Goal: Task Accomplishment & Management: Manage account settings

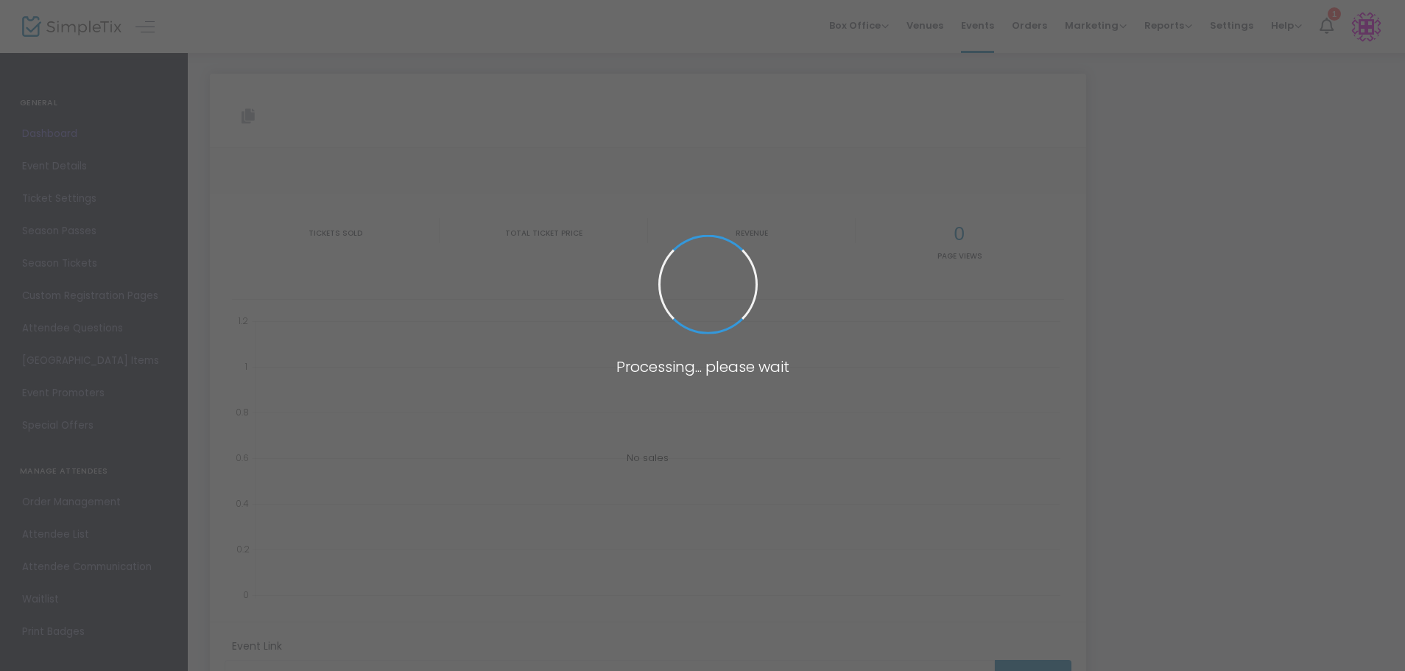
type input "[URL][DOMAIN_NAME]"
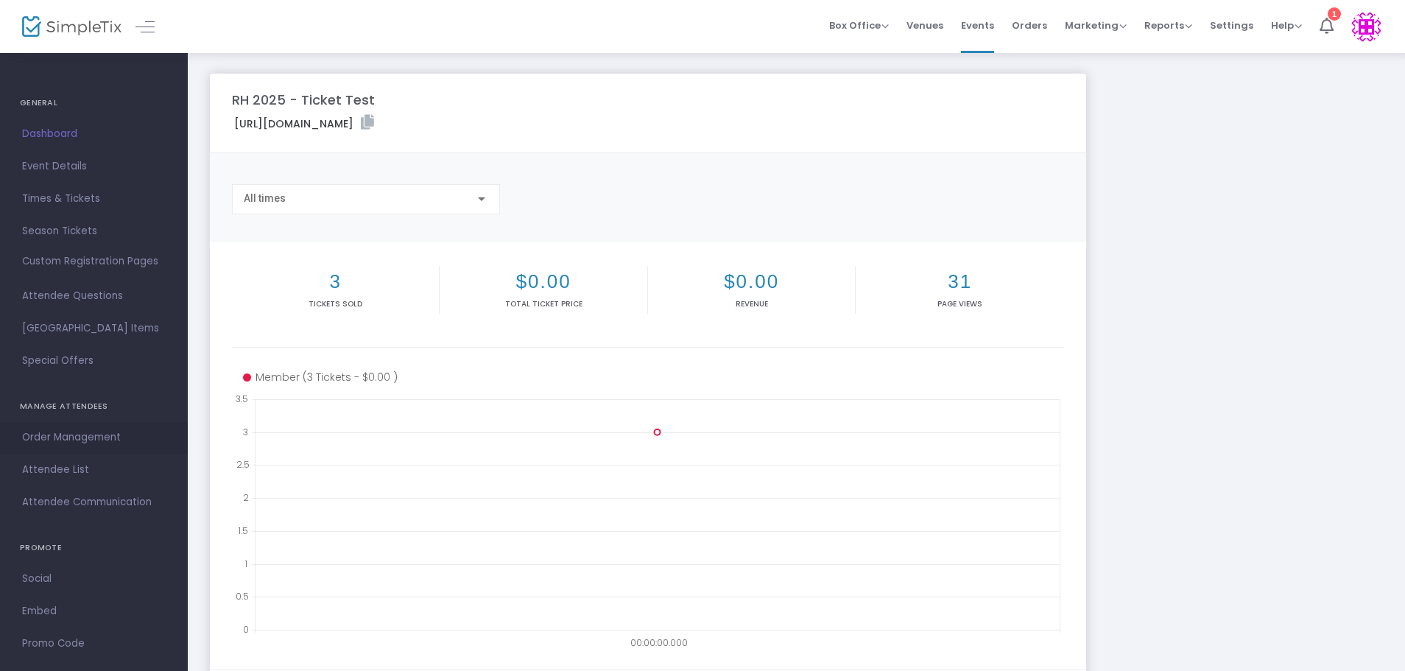
click at [91, 434] on span "Order Management" at bounding box center [94, 437] width 144 height 19
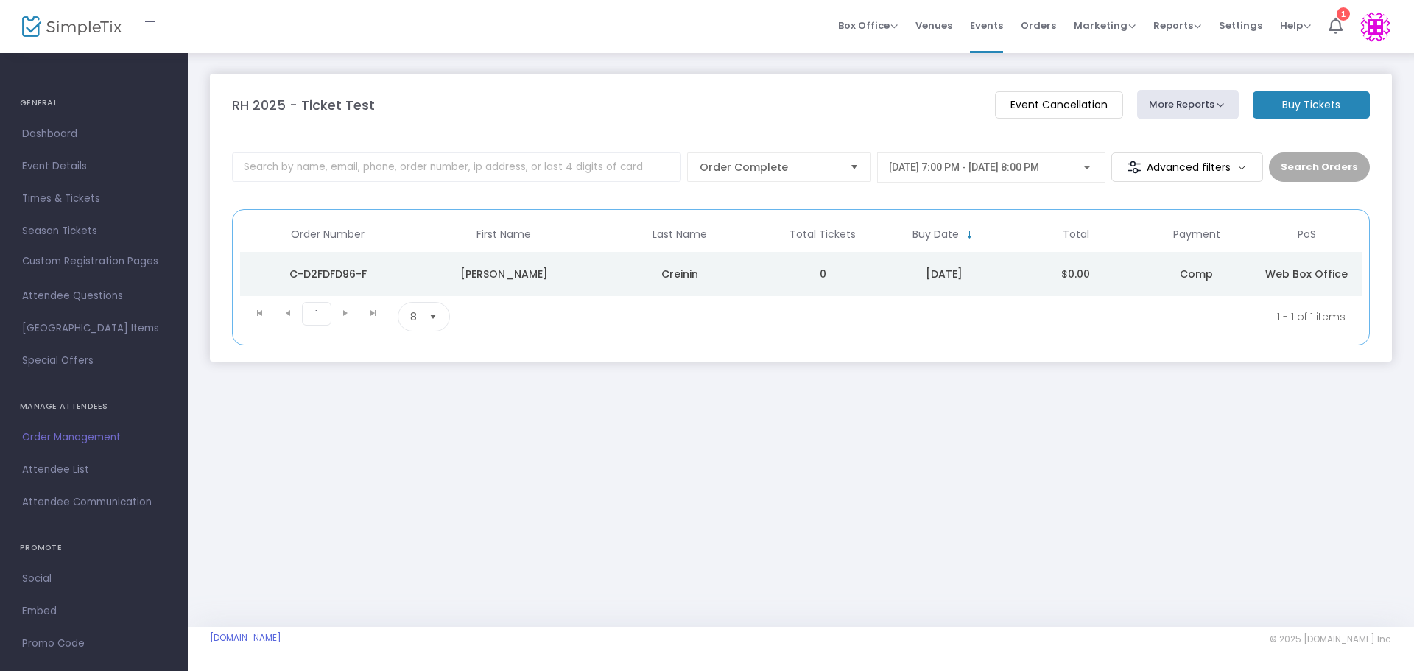
click at [1222, 105] on button "More Reports" at bounding box center [1188, 104] width 102 height 29
click at [797, 88] on m-panel-header "RH 2025 - Ticket Test Event Cancellation More Reports Square Merchandise Report…" at bounding box center [801, 105] width 1182 height 63
click at [1240, 24] on span "Settings" at bounding box center [1240, 26] width 43 height 38
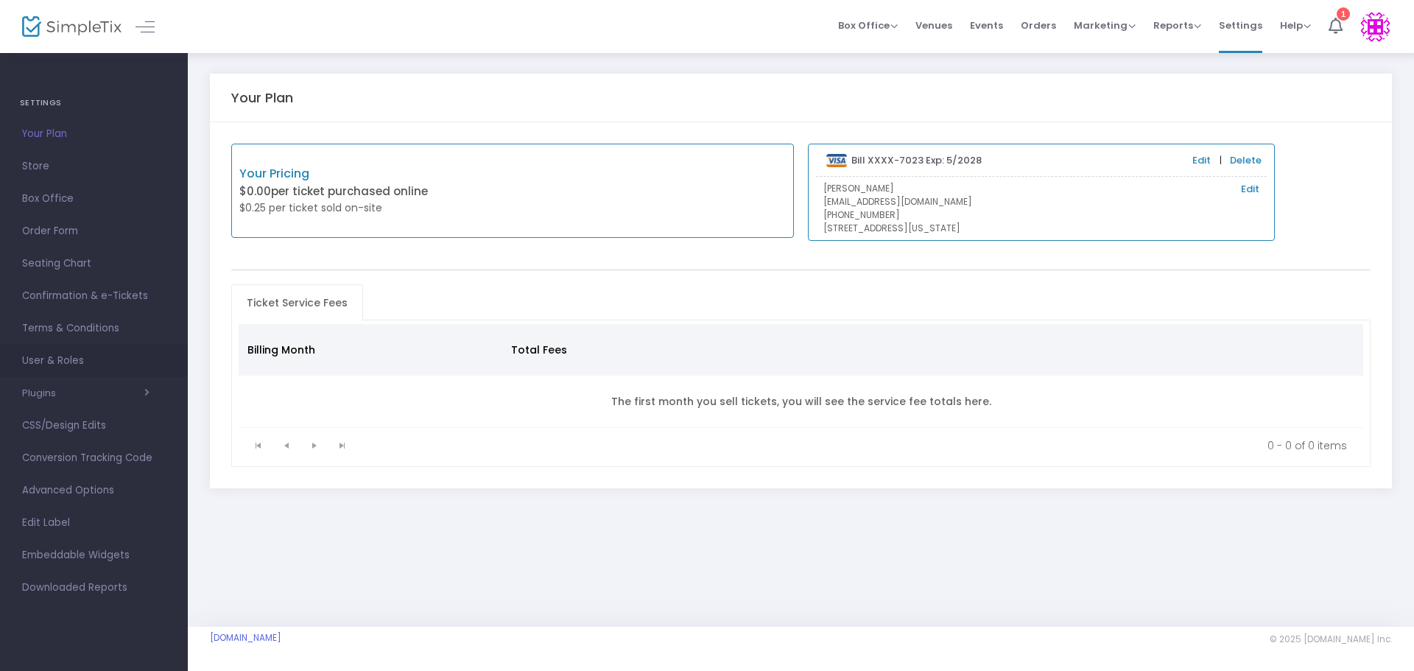
click at [73, 361] on span "User & Roles" at bounding box center [94, 360] width 144 height 19
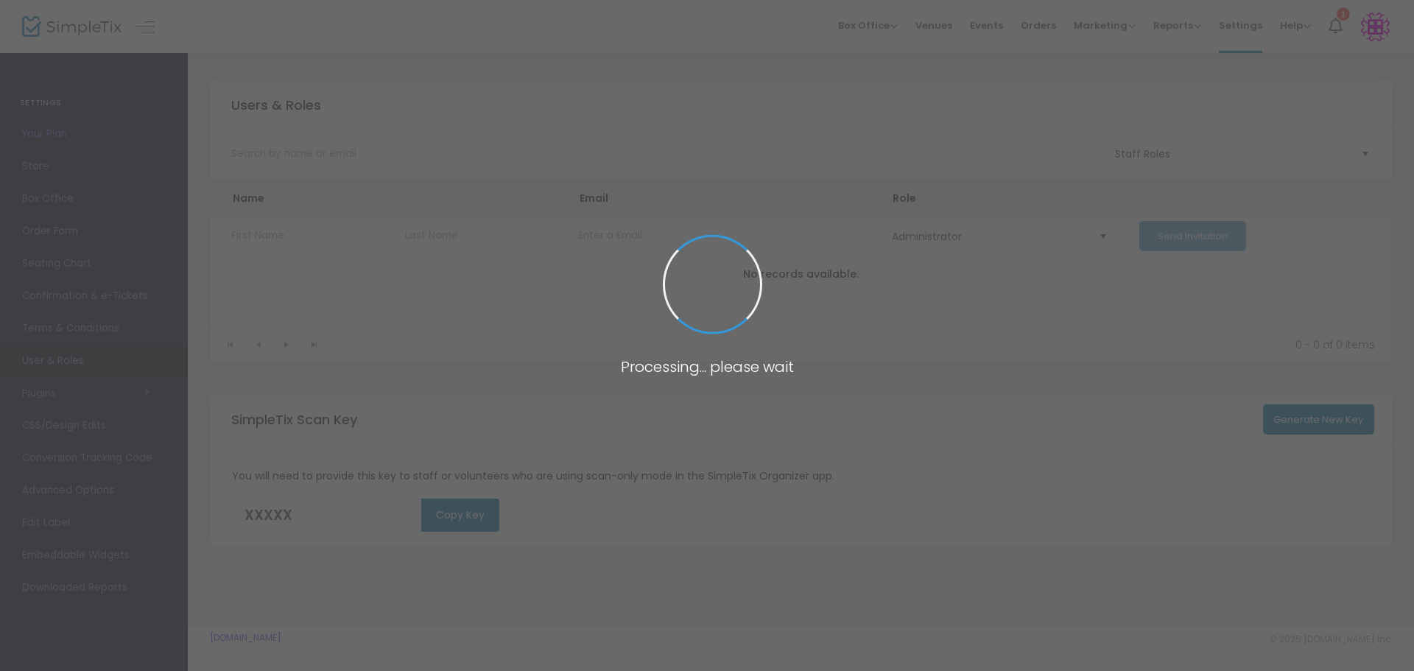
type input "I6OLQ"
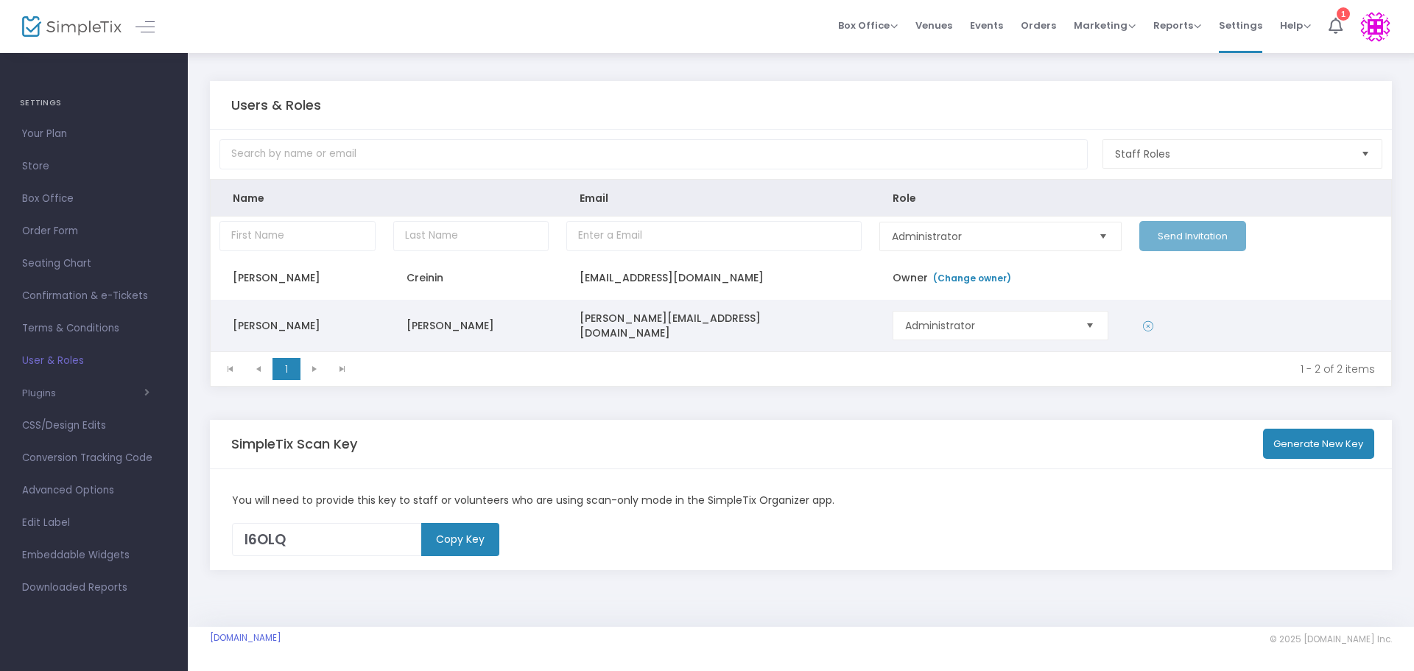
click at [245, 320] on td "Scott" at bounding box center [298, 326] width 174 height 52
click at [1092, 328] on span "Select" at bounding box center [1090, 326] width 24 height 24
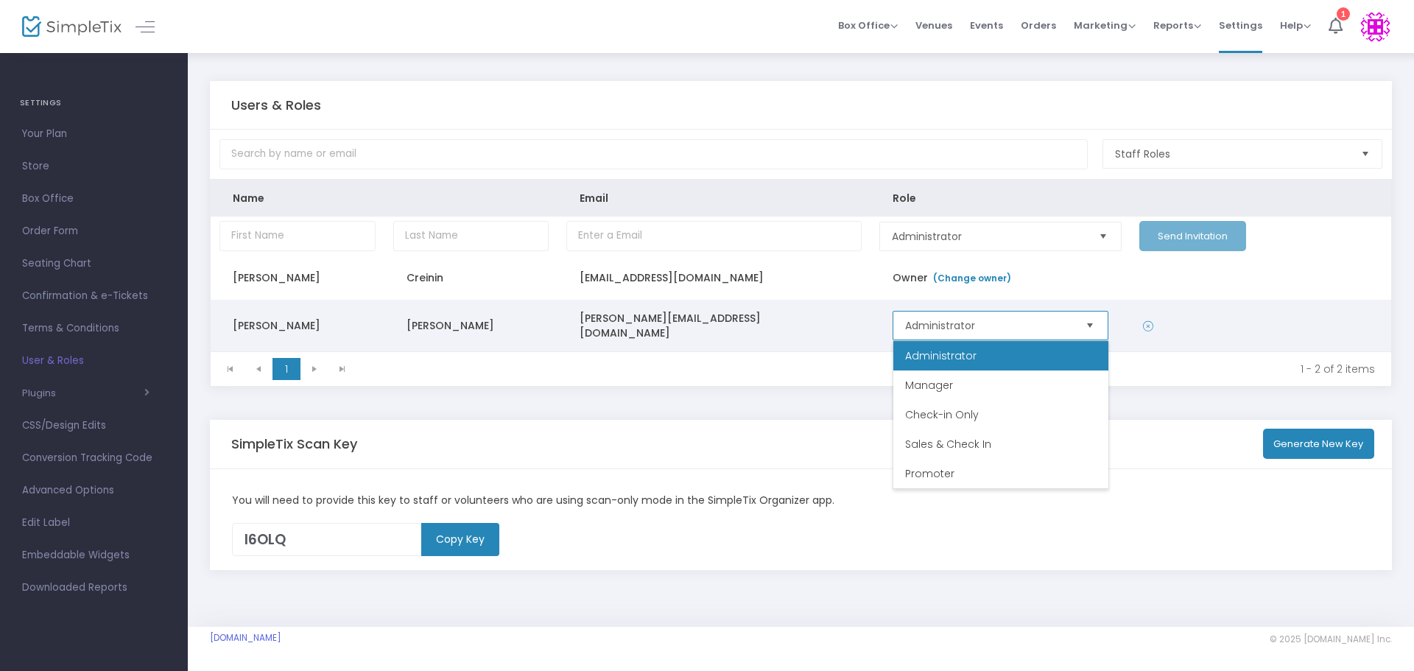
click at [1092, 328] on span "Select" at bounding box center [1090, 326] width 24 height 24
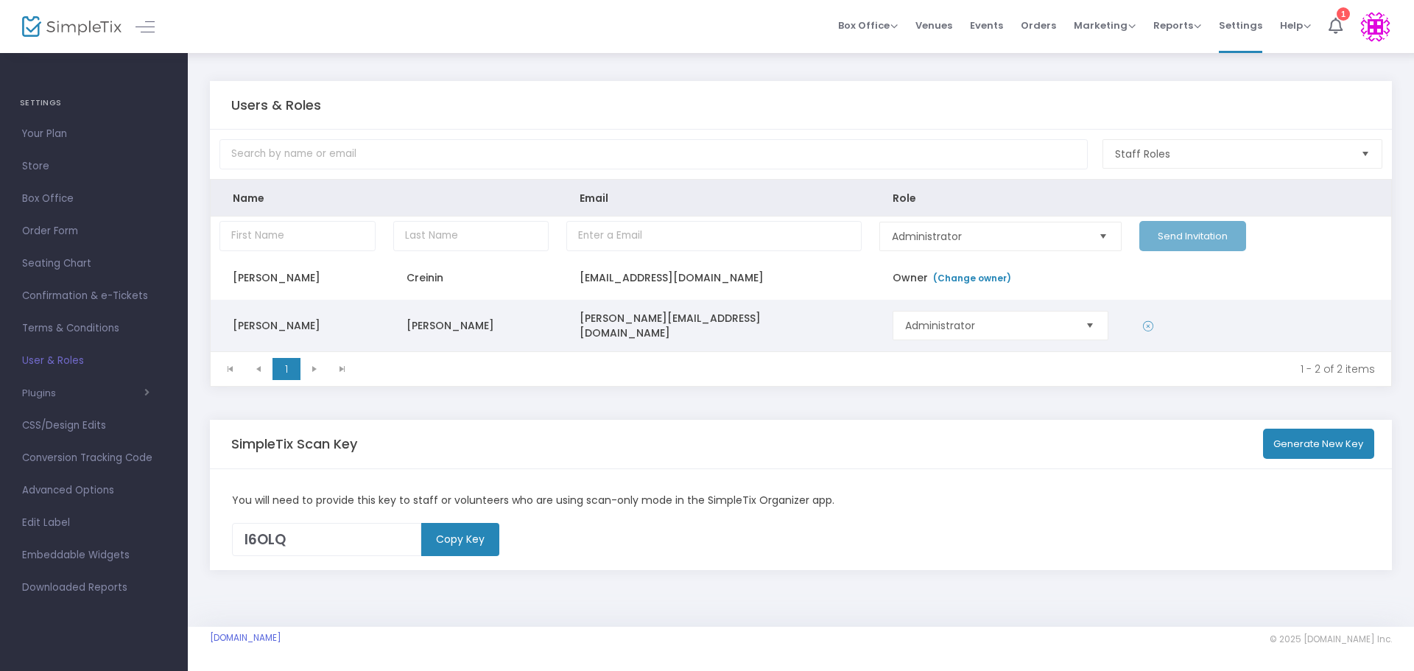
click at [1239, 317] on td "Data table" at bounding box center [1260, 326] width 261 height 52
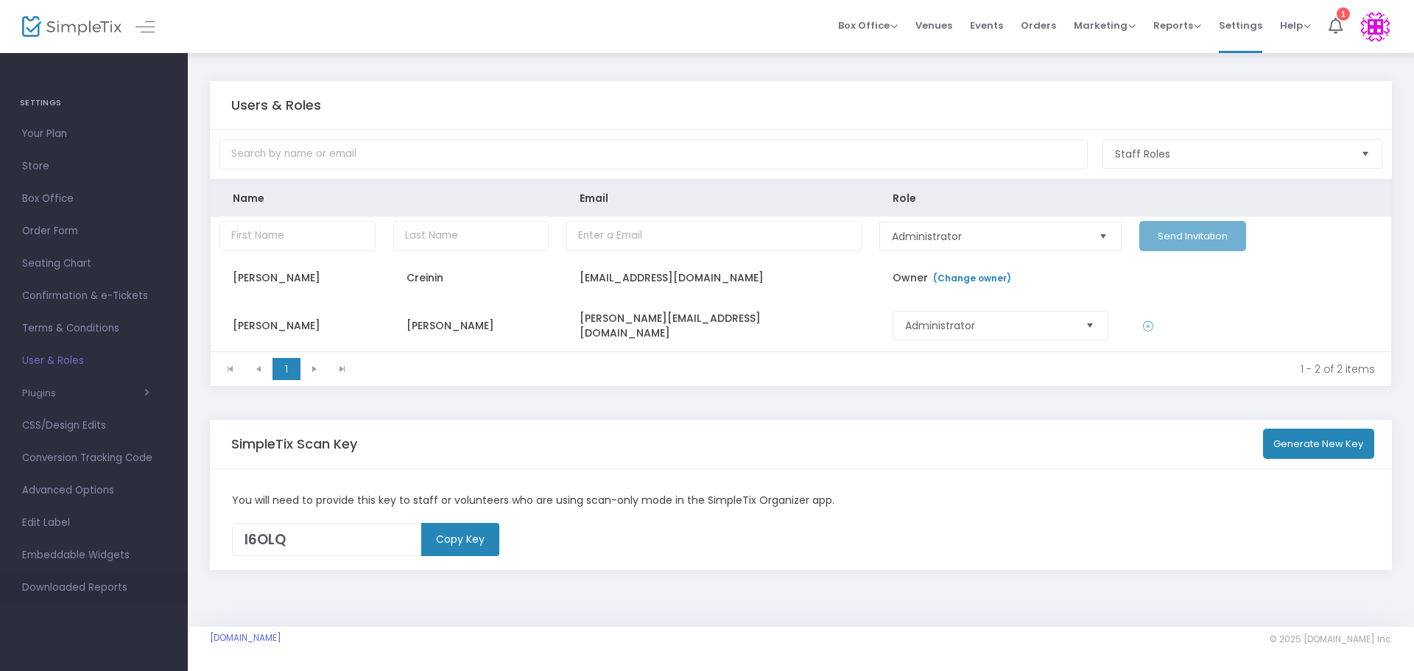
click at [60, 588] on span "Downloaded Reports" at bounding box center [94, 587] width 144 height 19
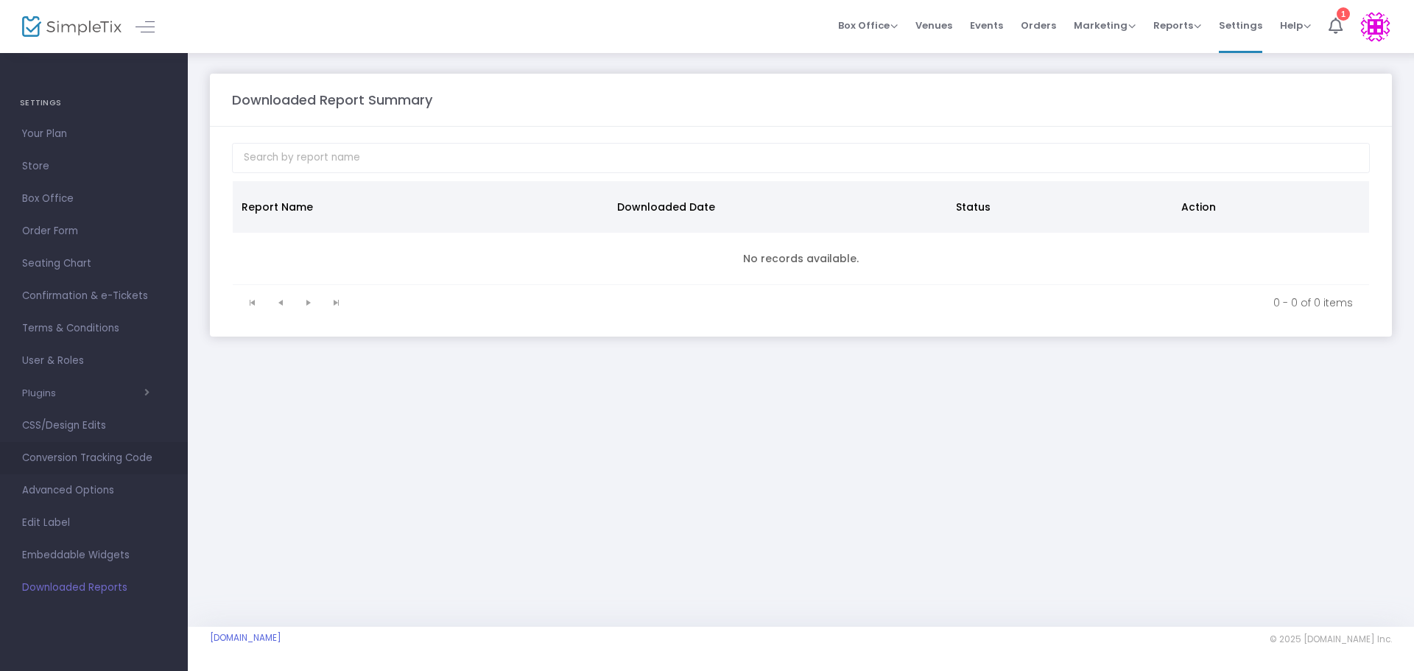
click at [82, 457] on span "Conversion Tracking Code" at bounding box center [94, 457] width 144 height 19
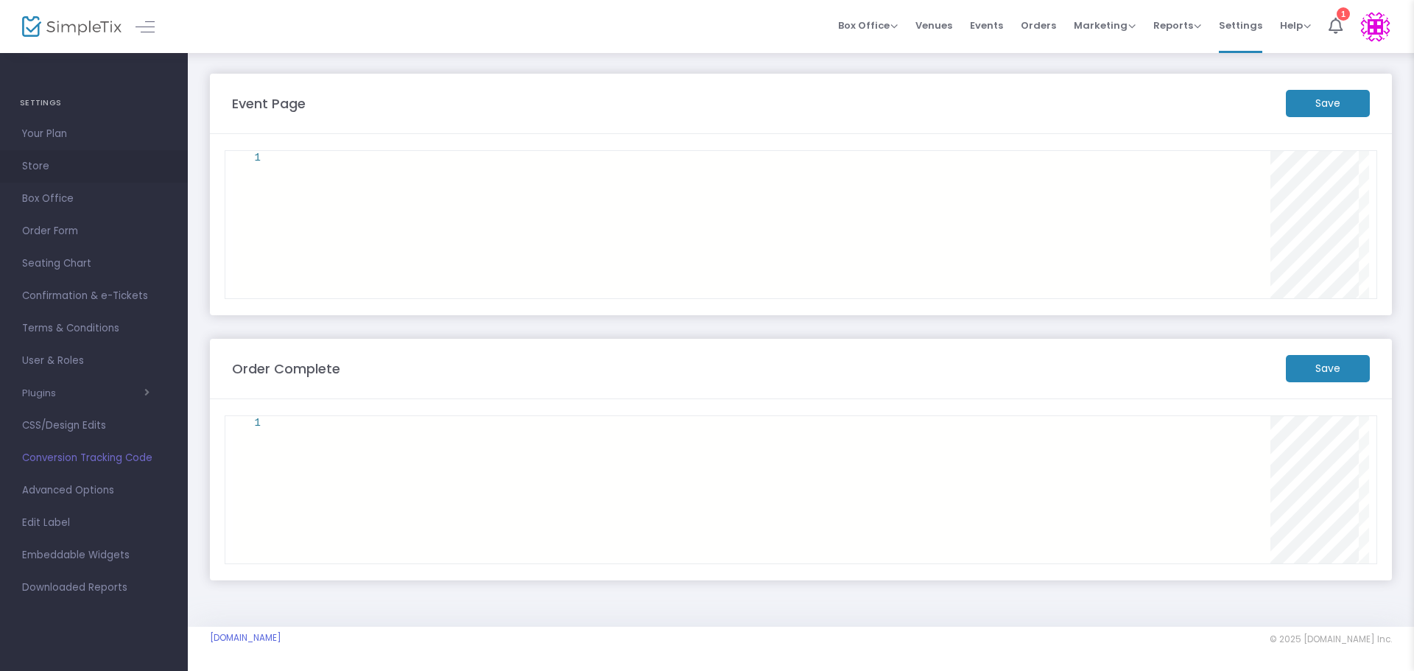
click at [41, 165] on span "Store" at bounding box center [94, 166] width 144 height 19
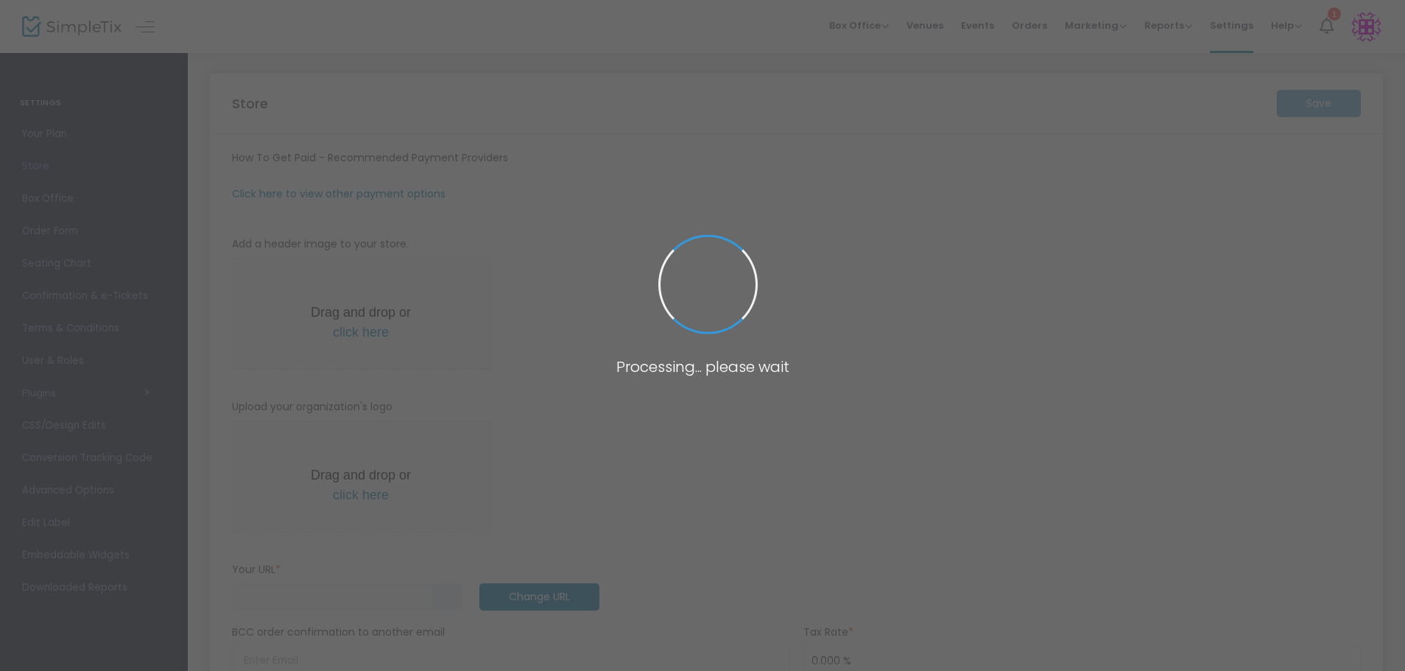
type input "https://CongregationSukkatShalom"
radio input "false"
radio input "true"
type input "Congregation Sukkat Shalom"
type input "+1 847-251-2675"
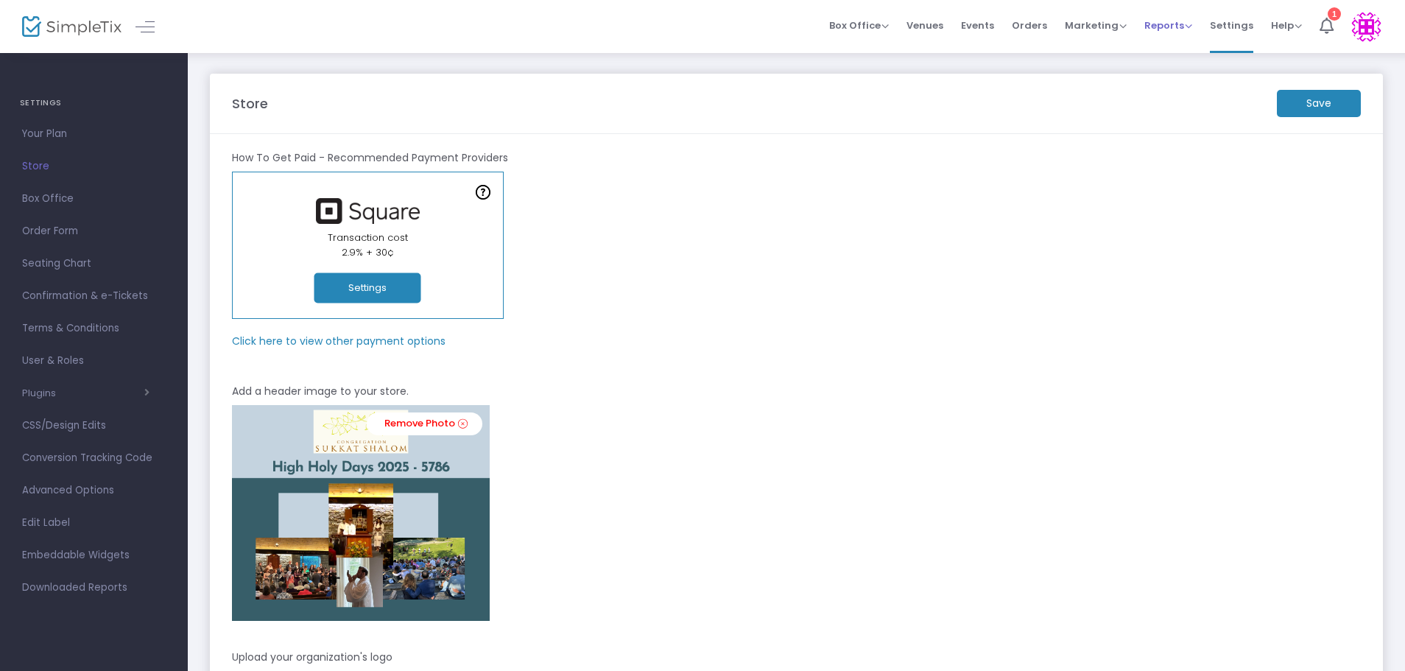
click at [1166, 26] on span "Reports" at bounding box center [1168, 25] width 48 height 14
click at [1183, 71] on li "Sales Reports" at bounding box center [1192, 78] width 96 height 29
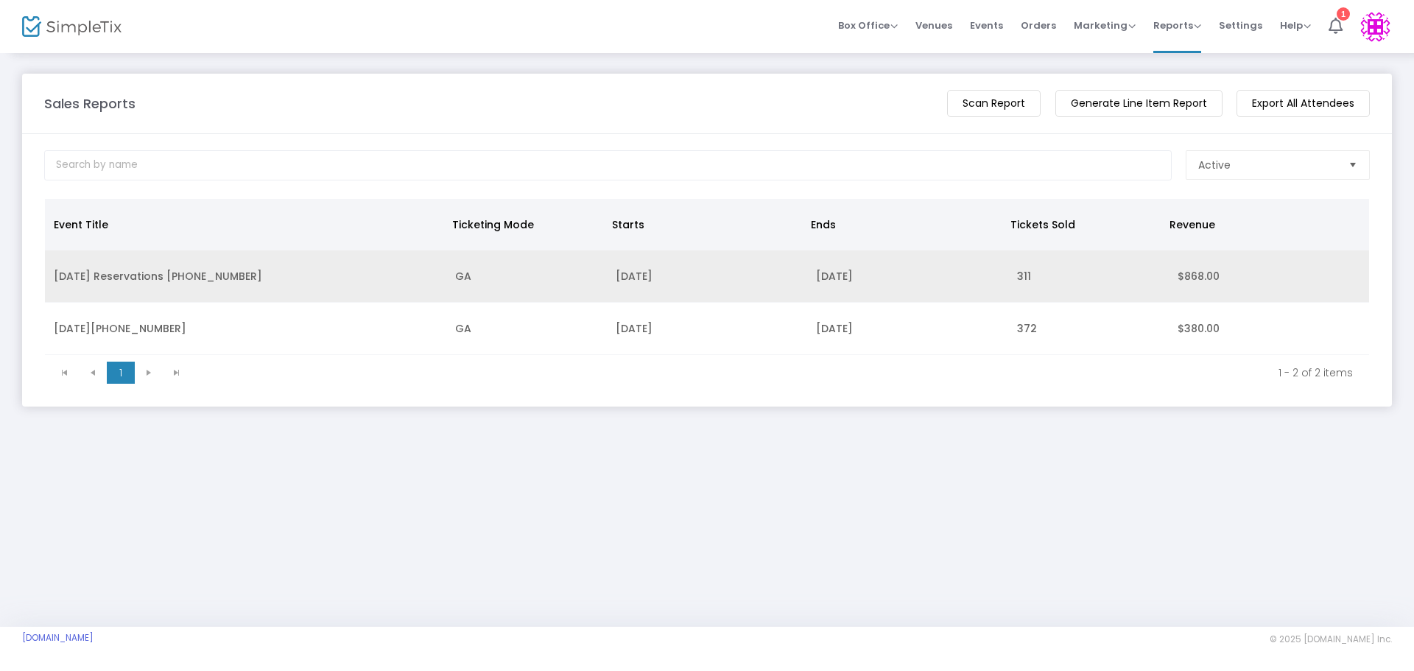
click at [158, 274] on td "[DATE] Reservations [PHONE_NUMBER]" at bounding box center [245, 276] width 401 height 52
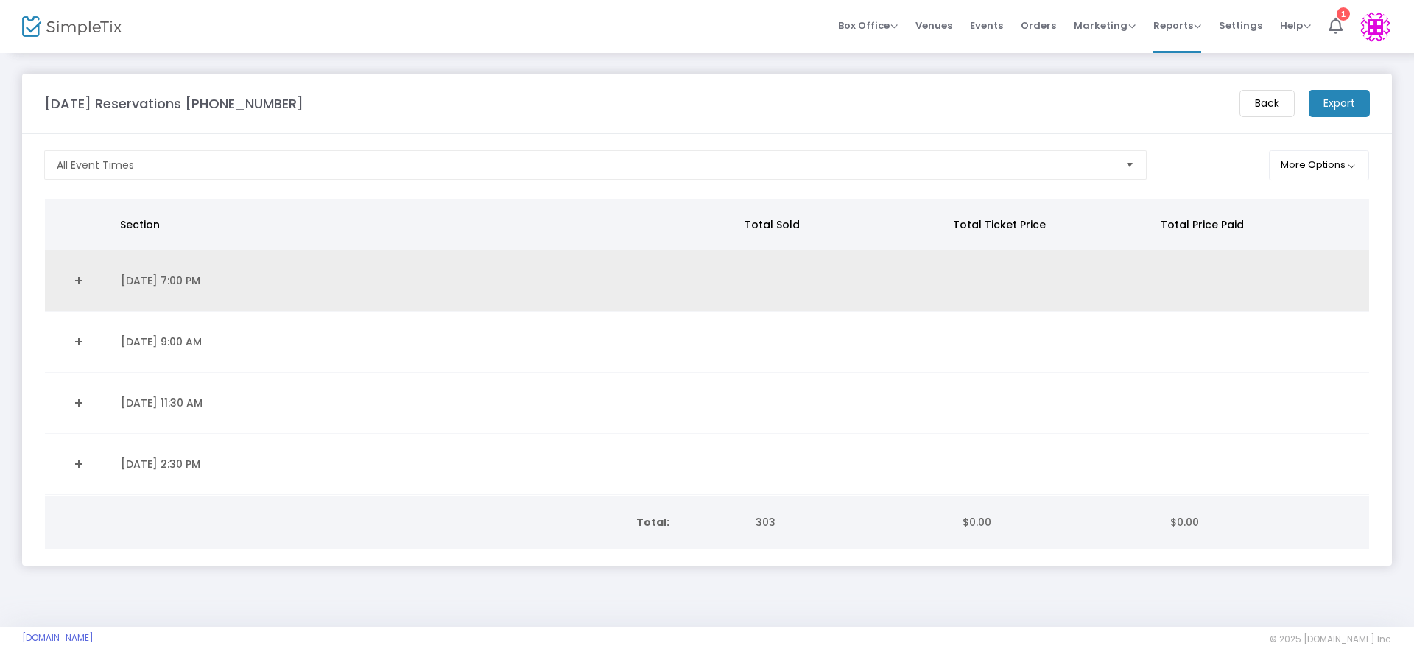
click at [78, 281] on link "Expand Details" at bounding box center [78, 281] width 49 height 24
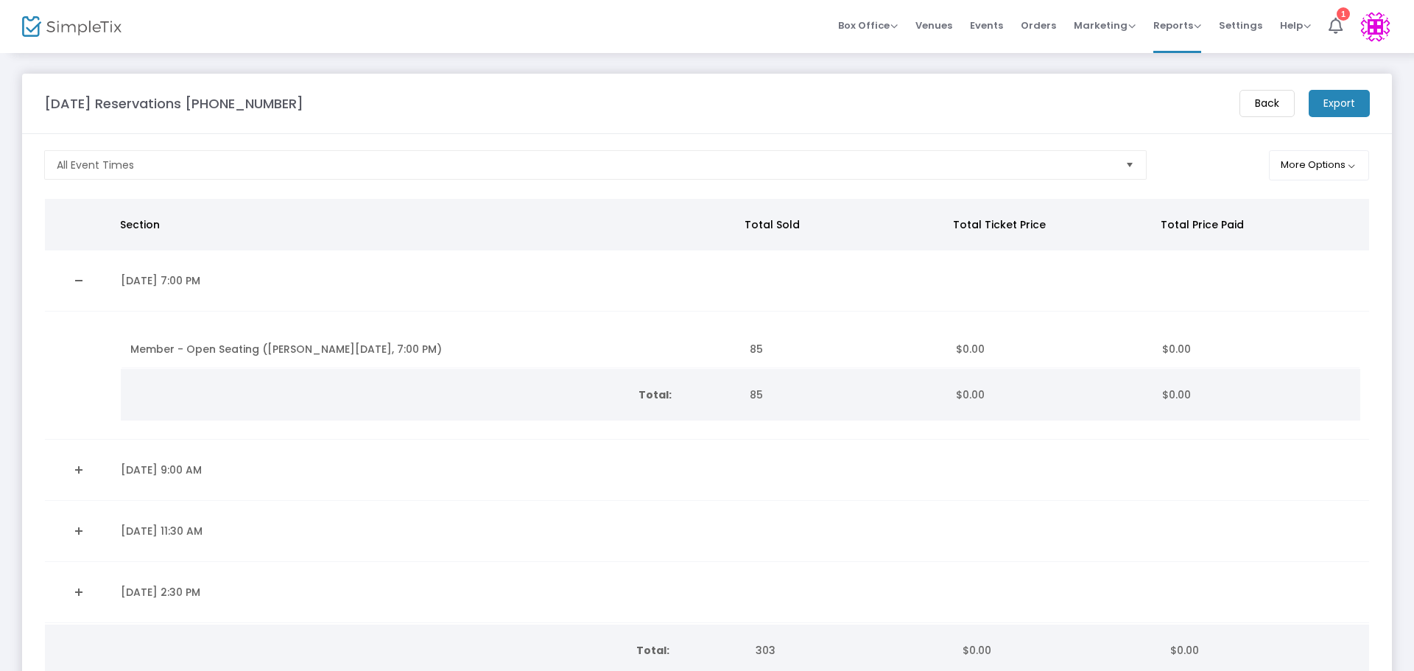
click at [77, 464] on link "Expand Details" at bounding box center [78, 470] width 49 height 24
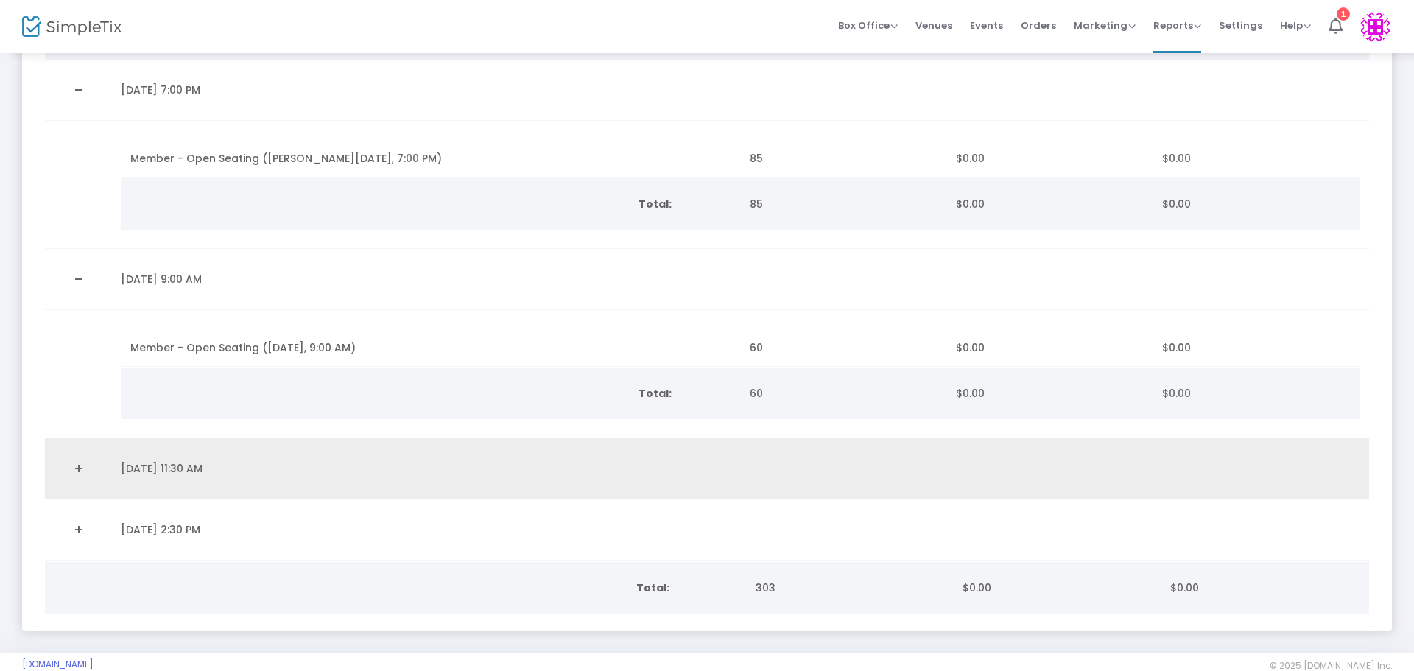
scroll to position [221, 0]
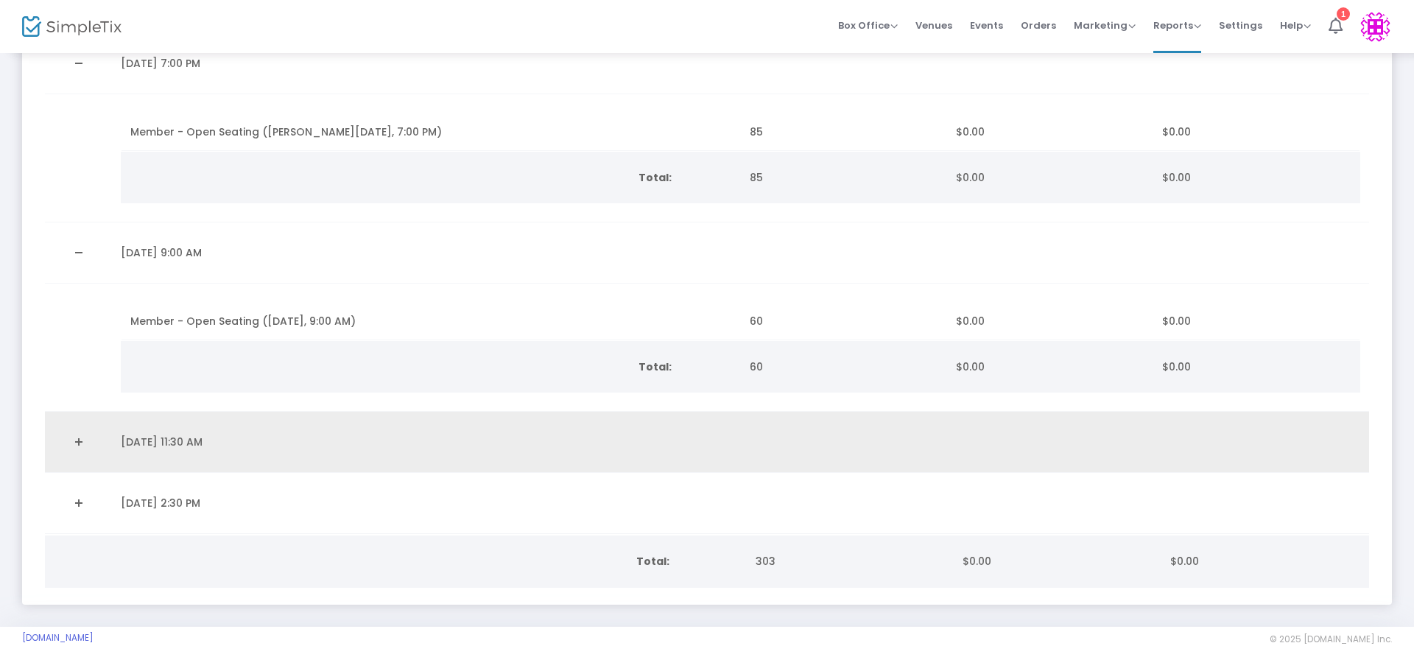
click at [80, 438] on link "Expand Details" at bounding box center [78, 442] width 49 height 24
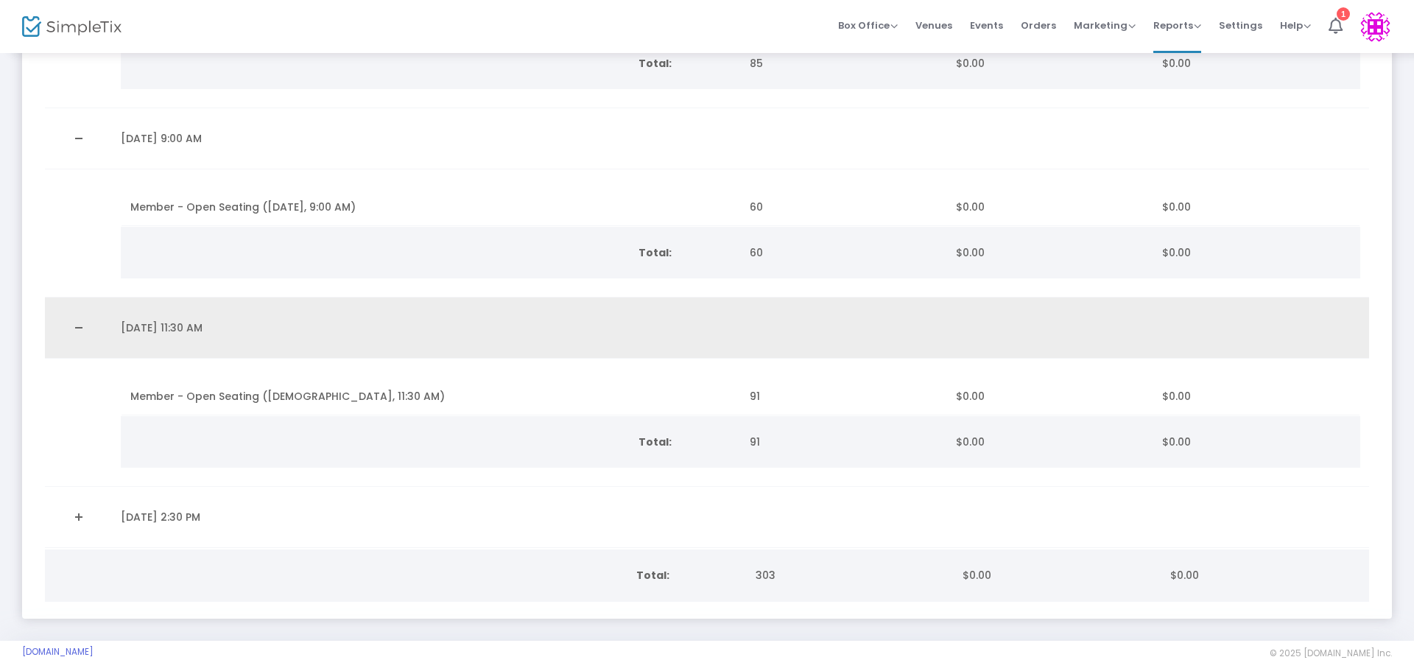
scroll to position [350, 0]
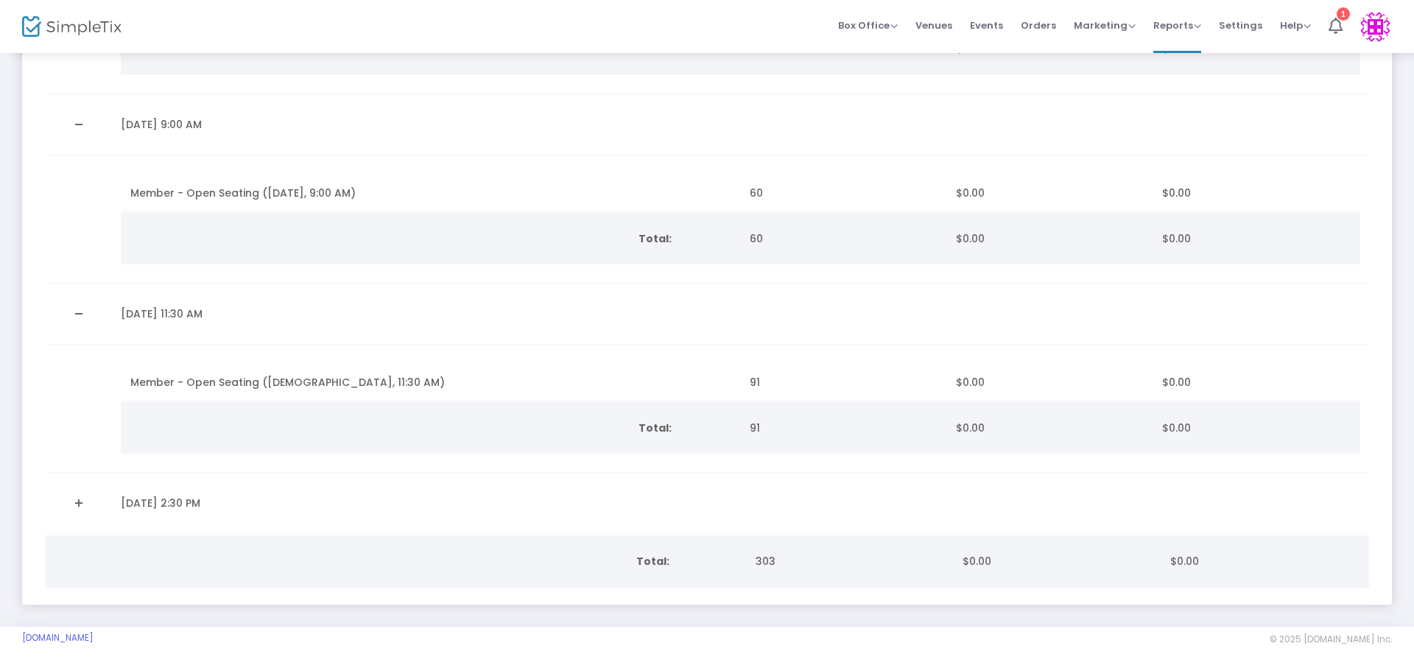
click at [77, 495] on link "Expand Details" at bounding box center [78, 503] width 49 height 24
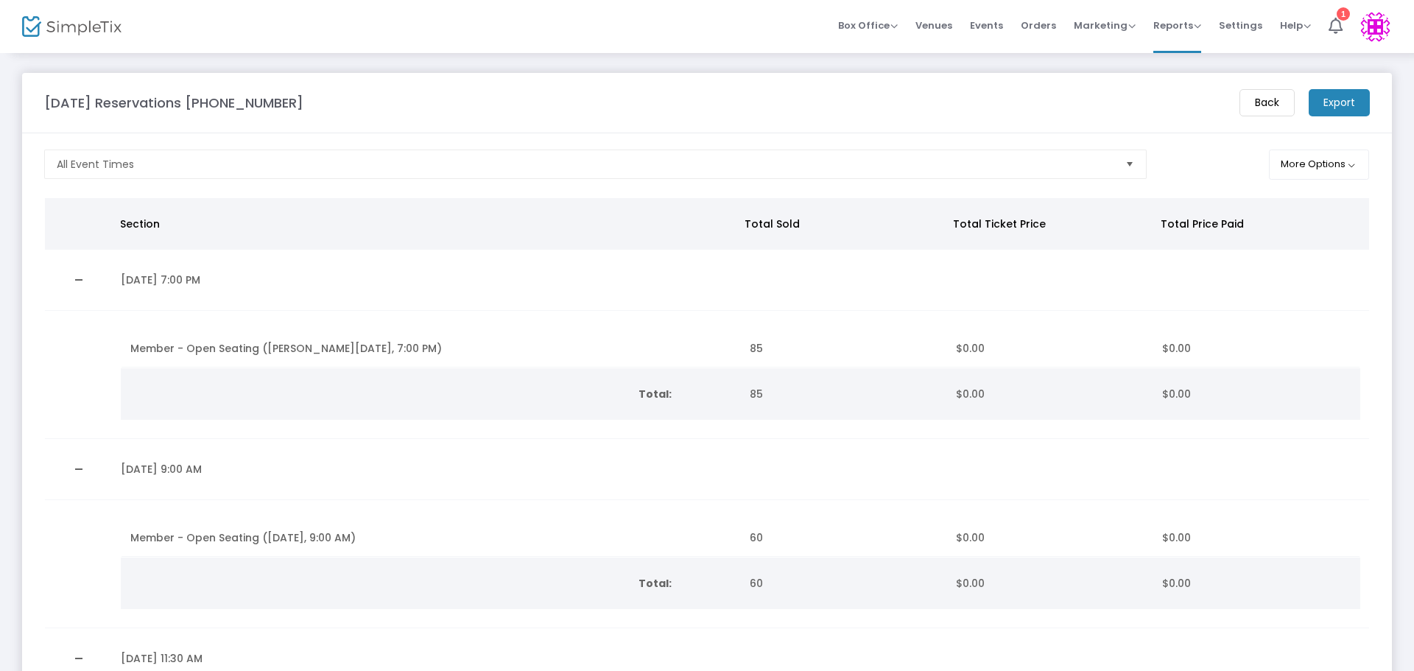
scroll to position [0, 0]
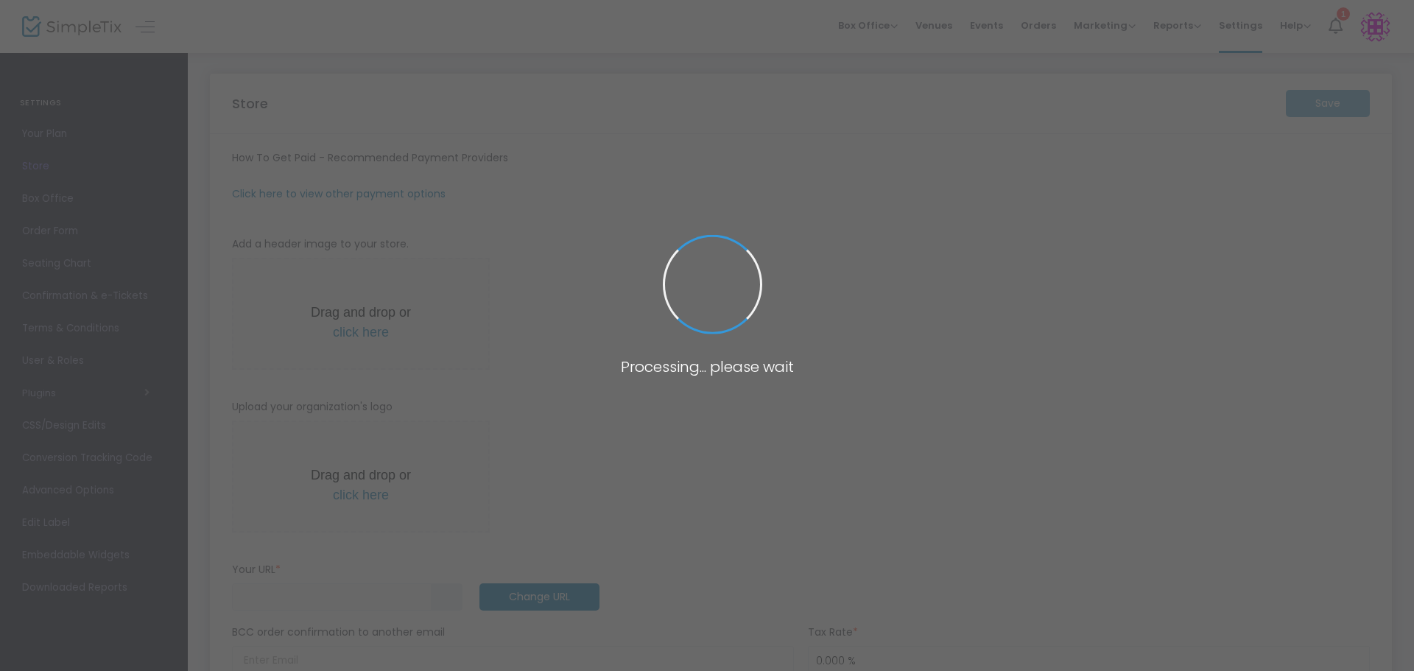
type input "https://CongregationSukkatShalom"
radio input "false"
radio input "true"
type input "Congregation Sukkat Shalom"
type input "+1 847-251-2675"
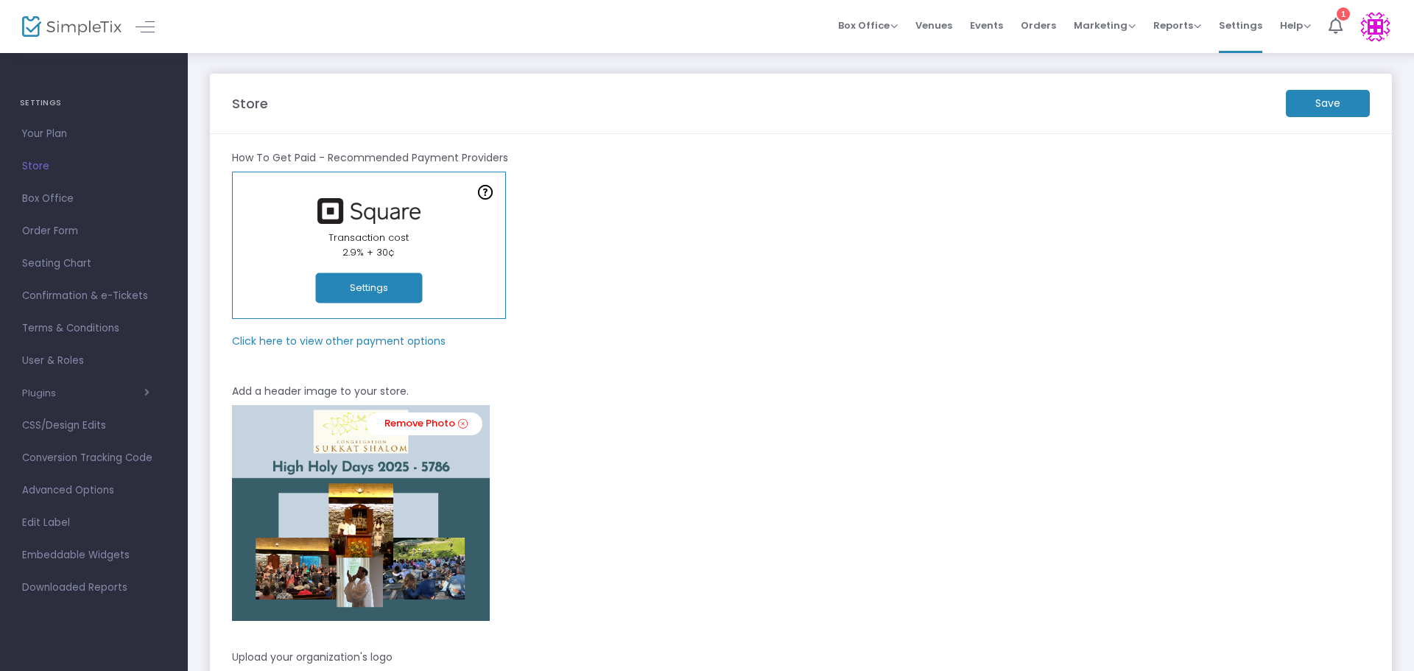
click at [1085, 163] on div "How To Get Paid - Recommended Payment Providers" at bounding box center [801, 160] width 1152 height 21
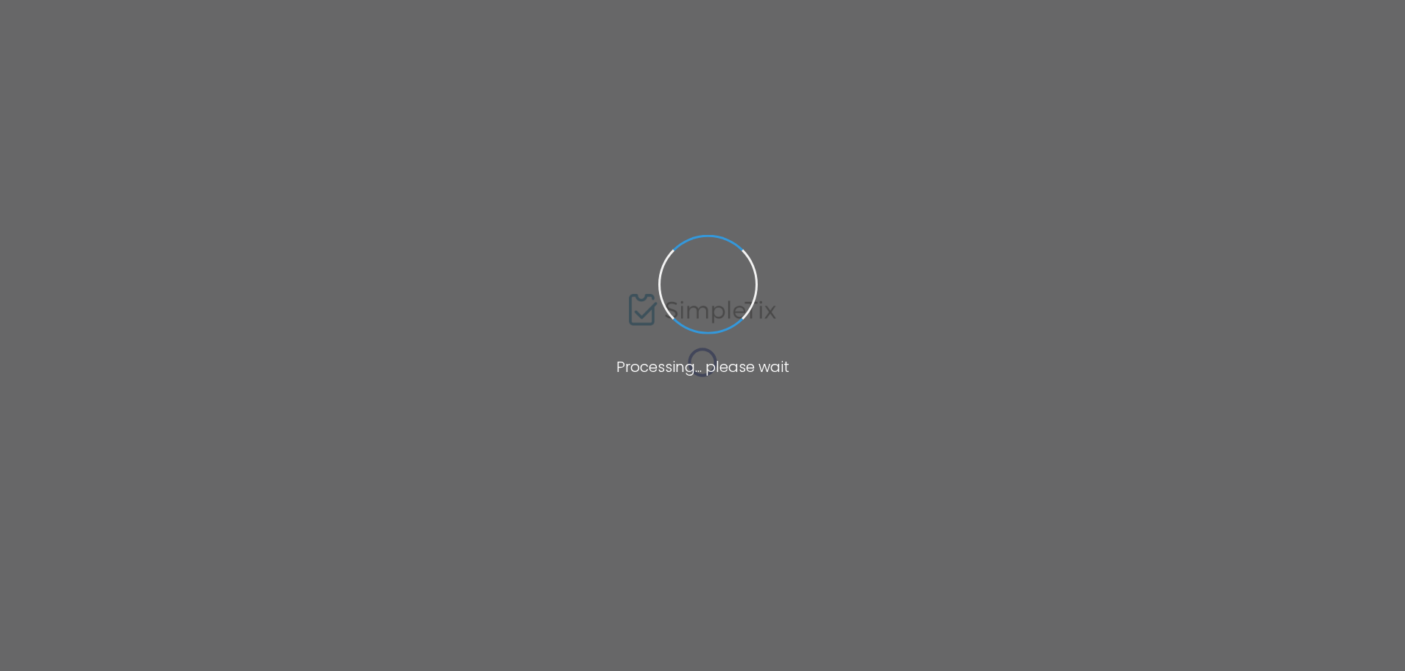
type input "[URL][DOMAIN_NAME]"
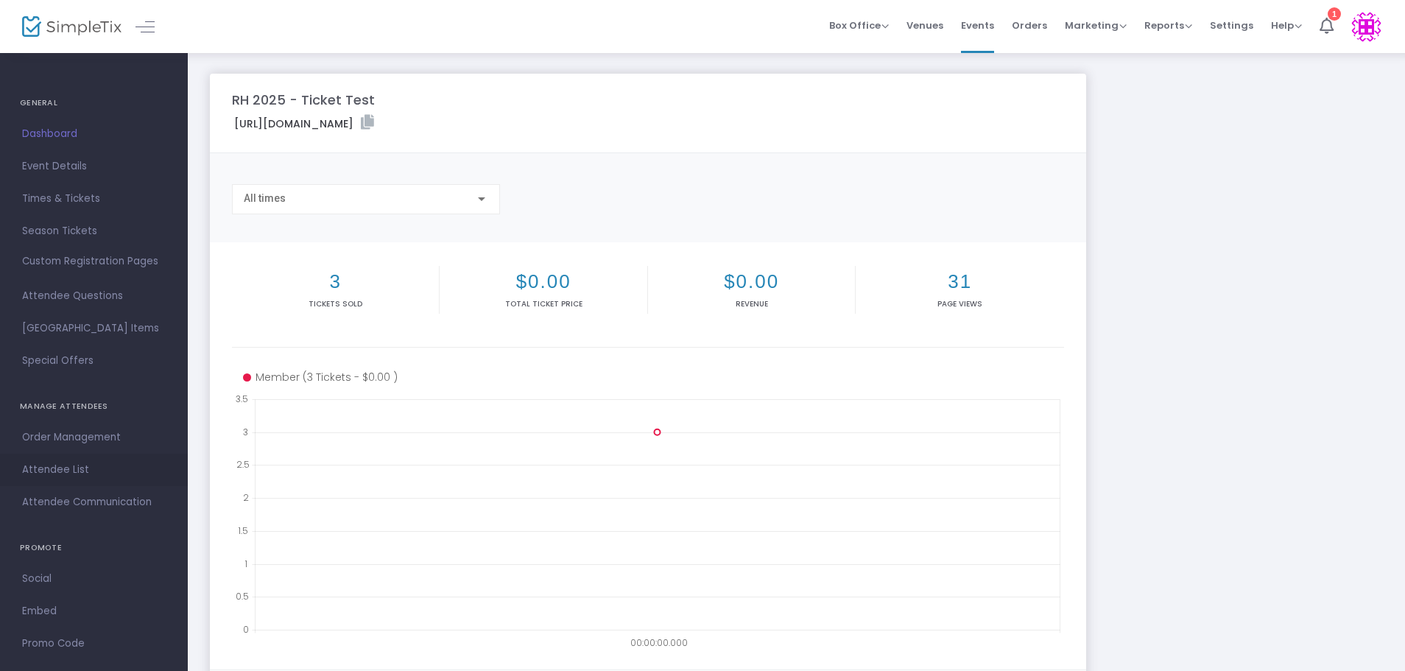
click at [66, 468] on span "Attendee List" at bounding box center [94, 469] width 144 height 19
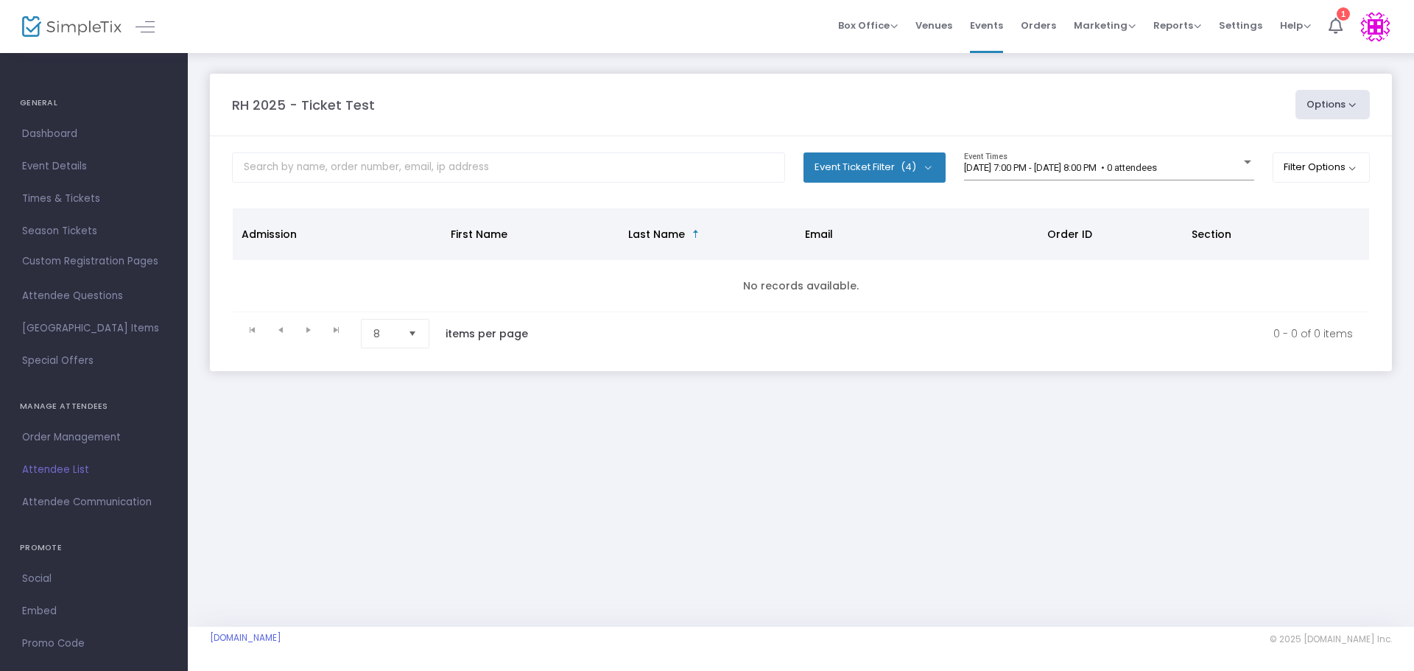
click at [49, 469] on span "Attendee List" at bounding box center [94, 469] width 144 height 19
click at [1246, 158] on div at bounding box center [1247, 162] width 13 height 11
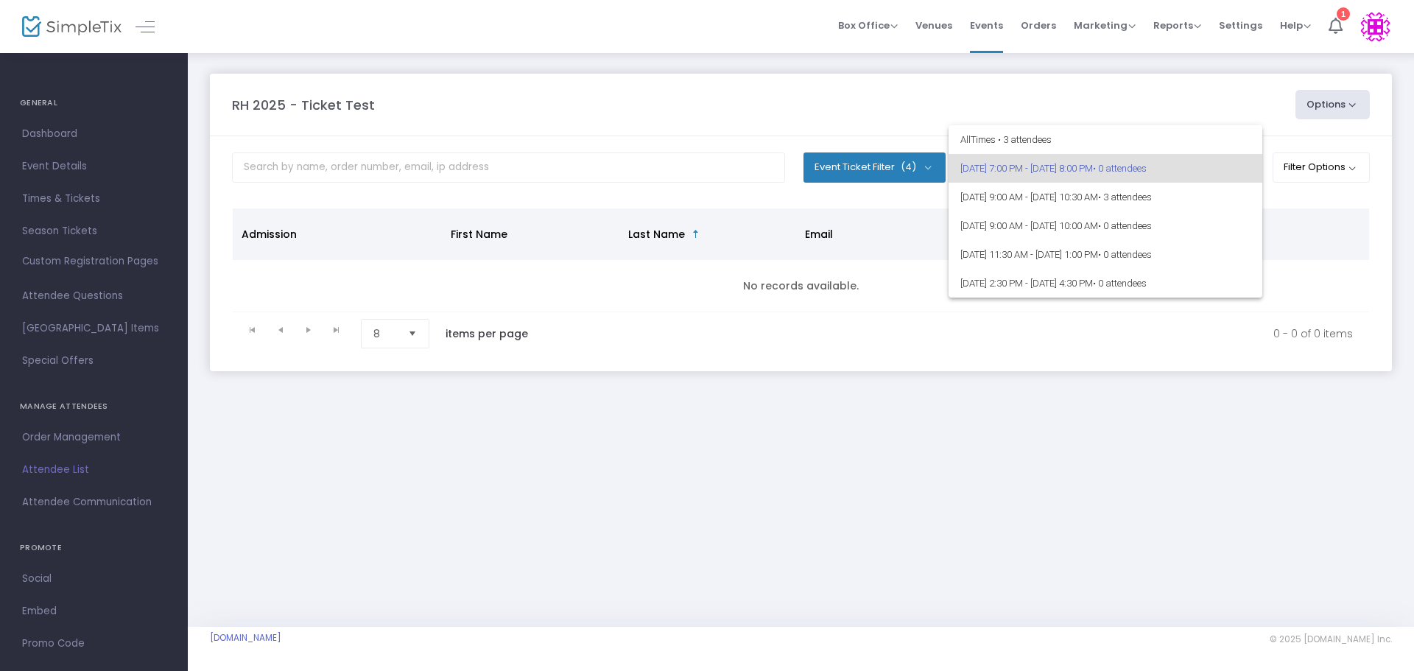
click at [575, 124] on div at bounding box center [707, 335] width 1414 height 671
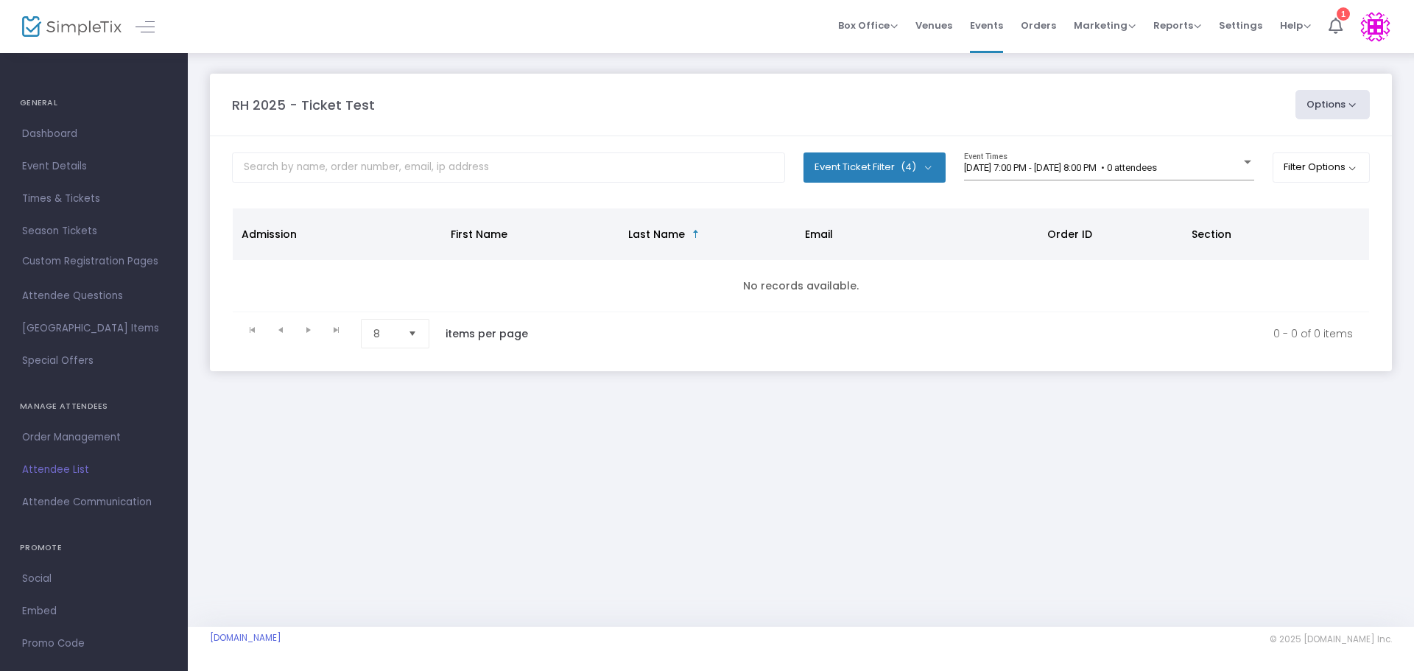
click at [57, 199] on span "Times & Tickets" at bounding box center [94, 198] width 144 height 19
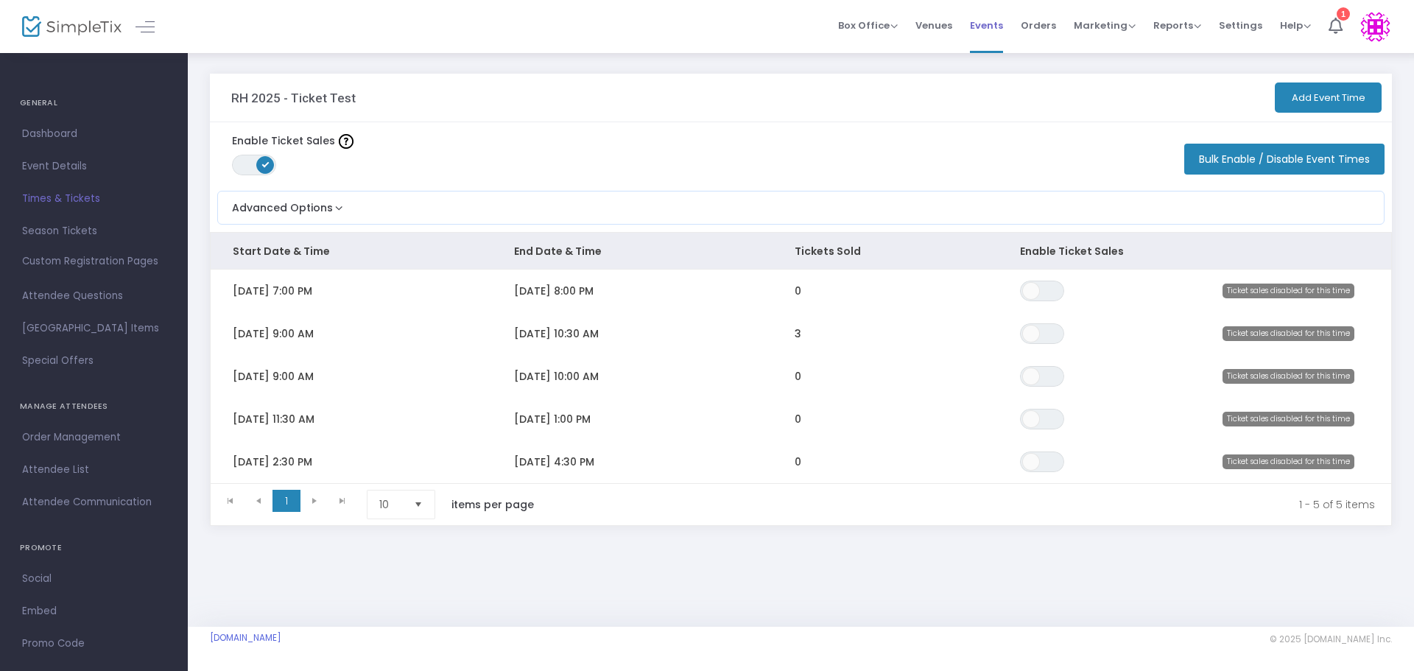
click at [988, 21] on span "Events" at bounding box center [986, 26] width 33 height 38
